Goal: Transaction & Acquisition: Purchase product/service

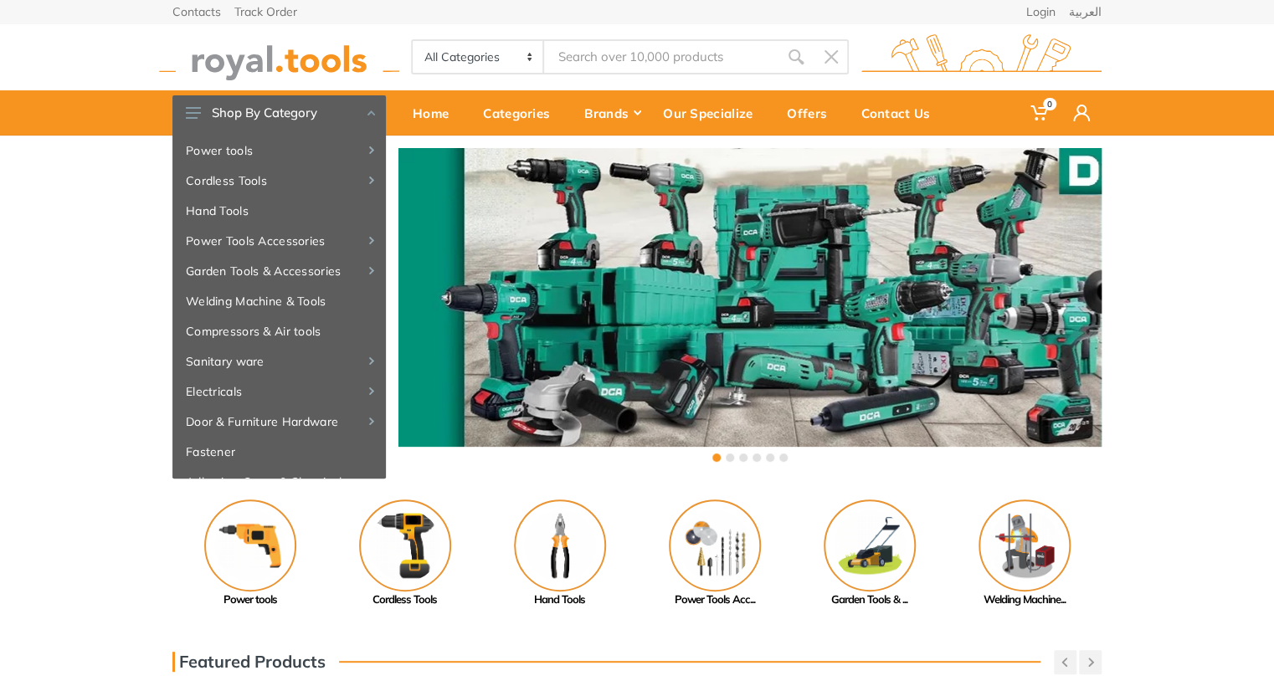
click at [623, 47] on input "Site search" at bounding box center [661, 56] width 234 height 35
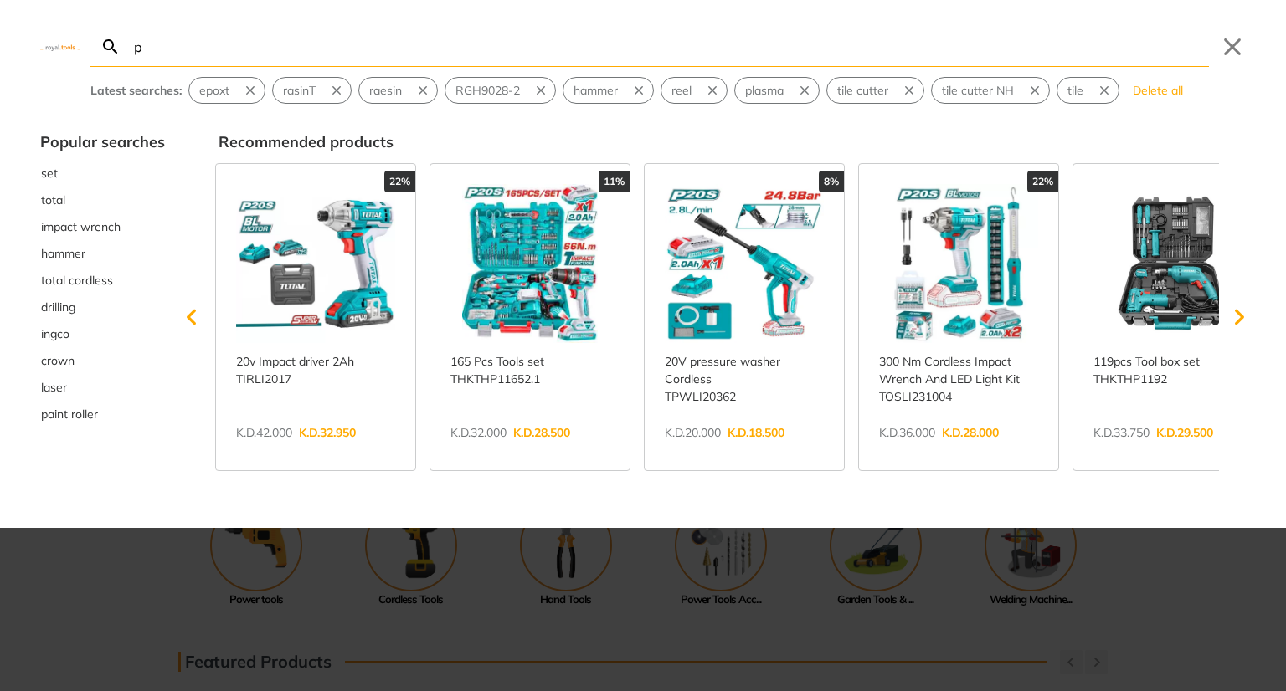
type input "pl"
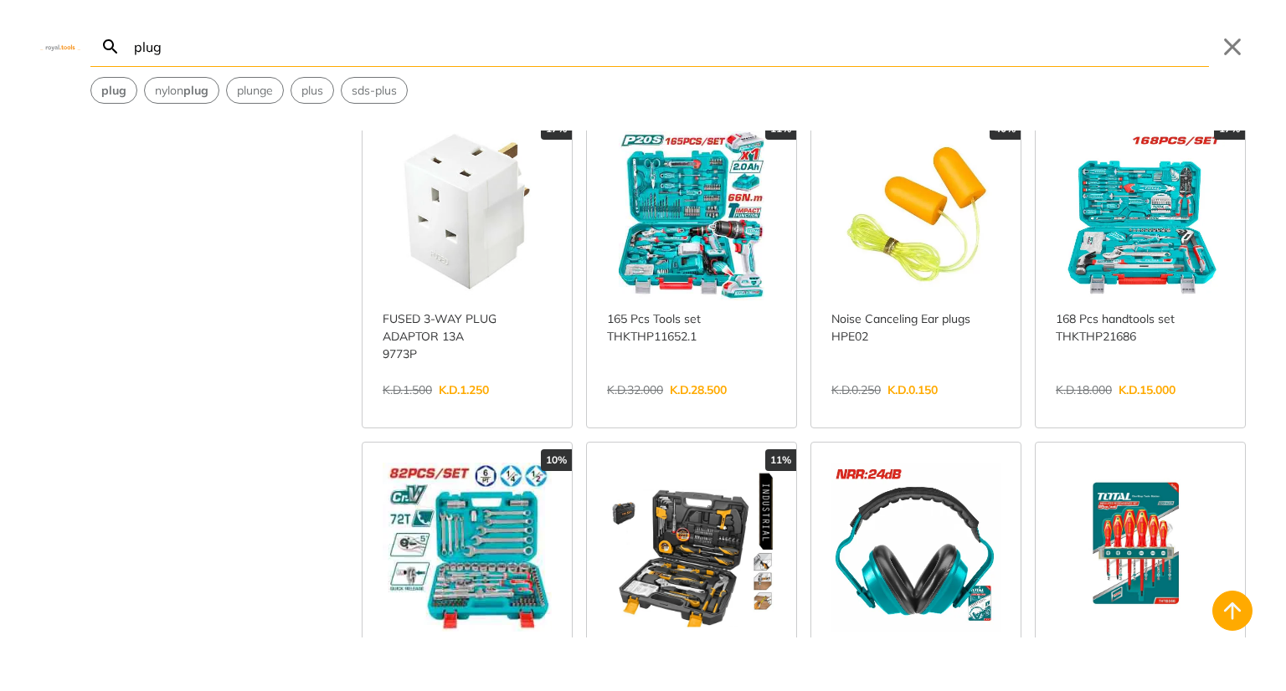
scroll to position [414, 0]
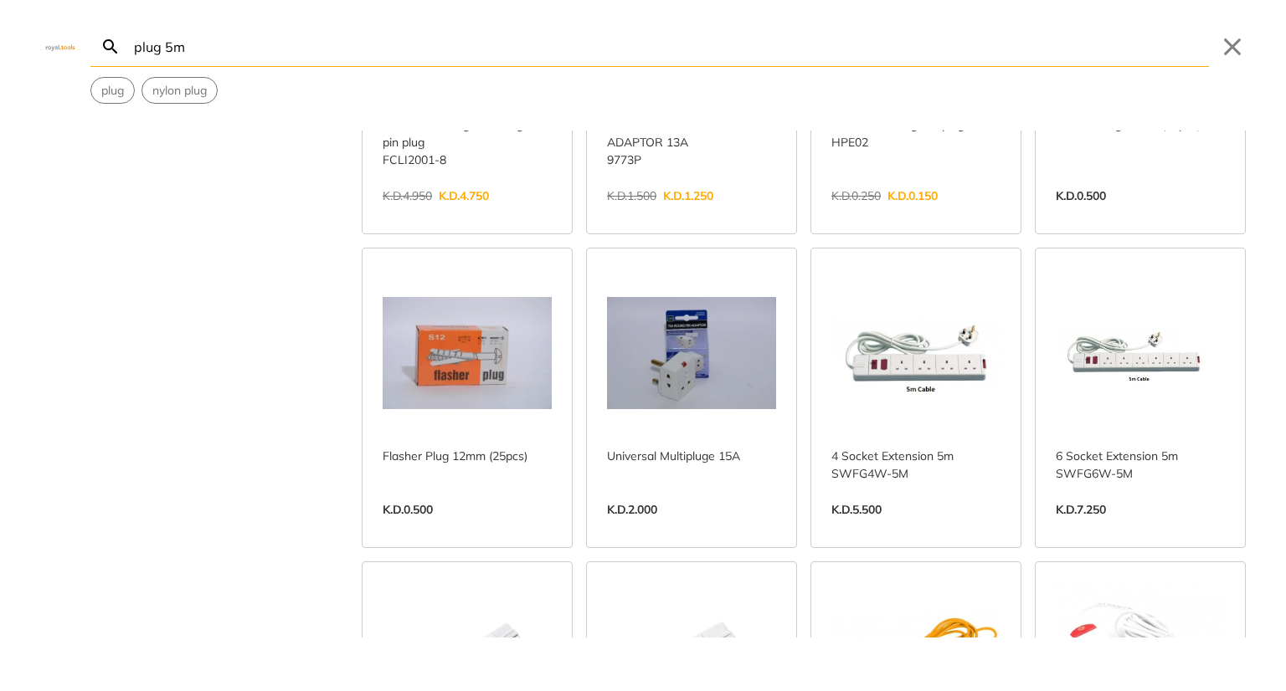
scroll to position [267, 0]
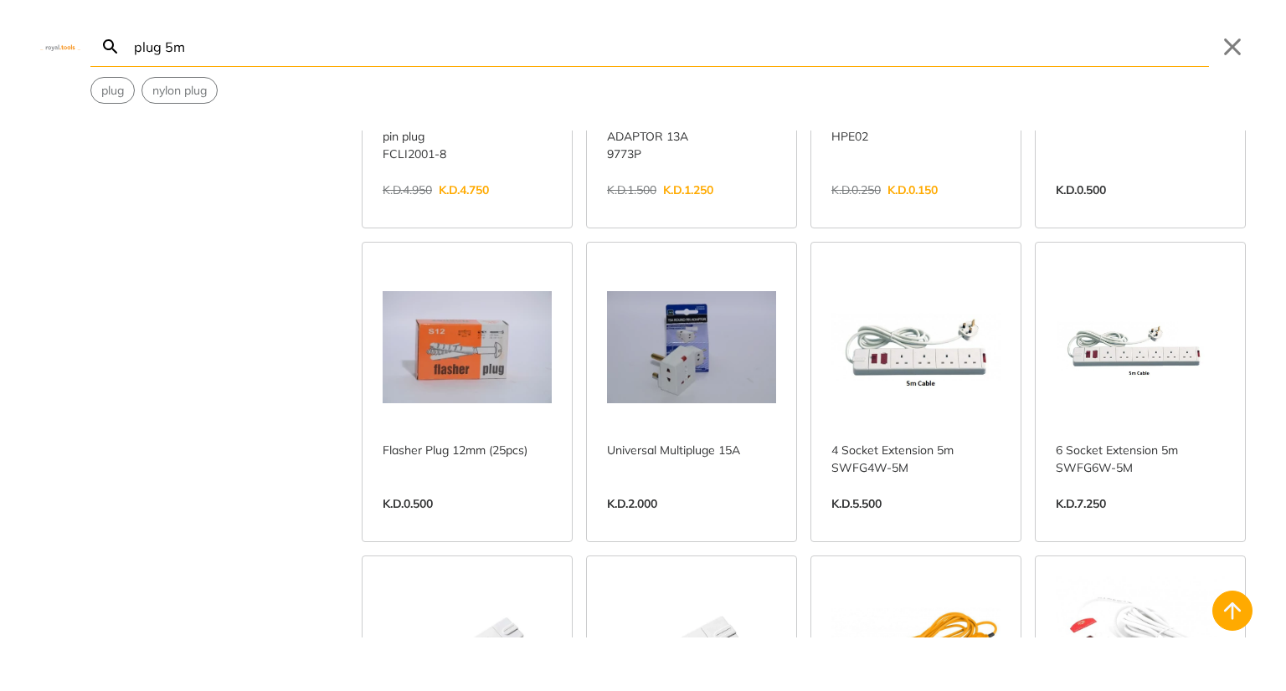
type input "plug 5m"
click at [953, 522] on link "View more →" at bounding box center [915, 522] width 169 height 0
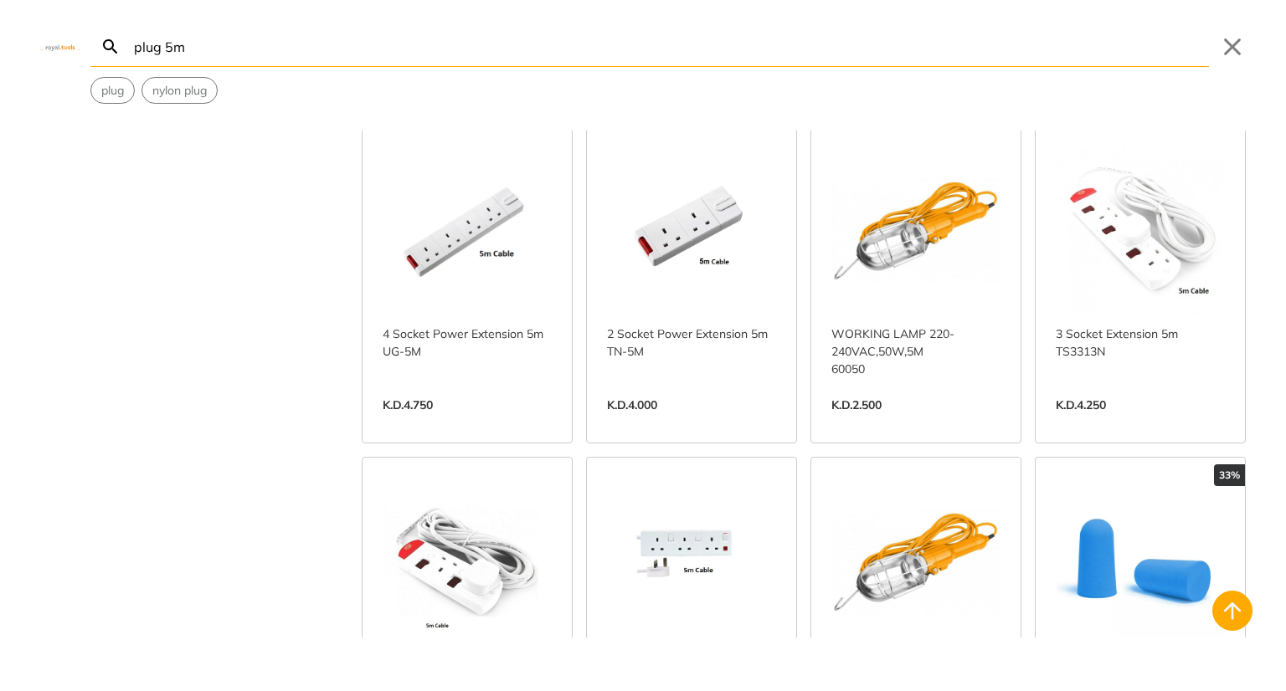
scroll to position [712, 0]
